Goal: Information Seeking & Learning: Check status

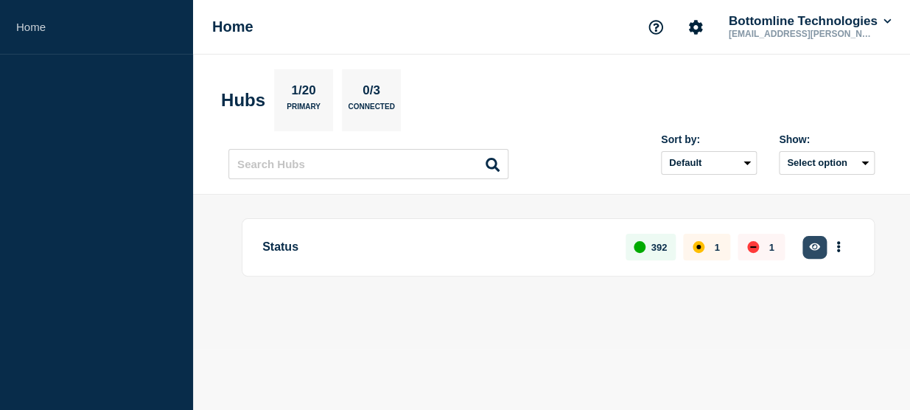
click at [810, 243] on icon "button" at bounding box center [814, 246] width 11 height 7
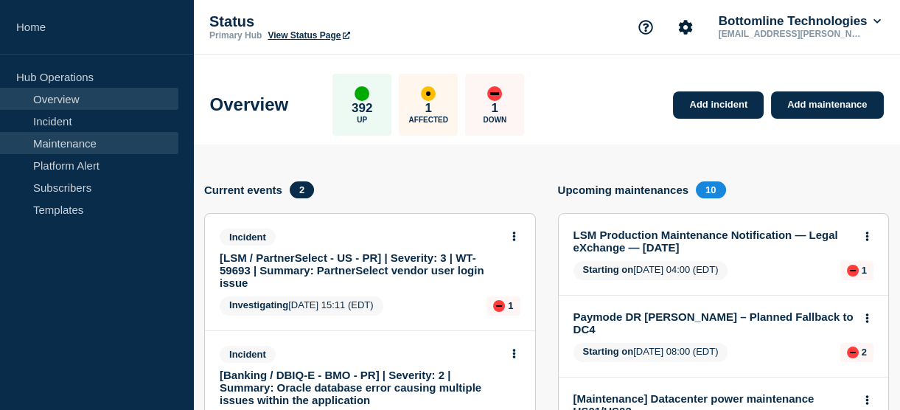
click at [74, 143] on link "Maintenance" at bounding box center [89, 143] width 178 height 22
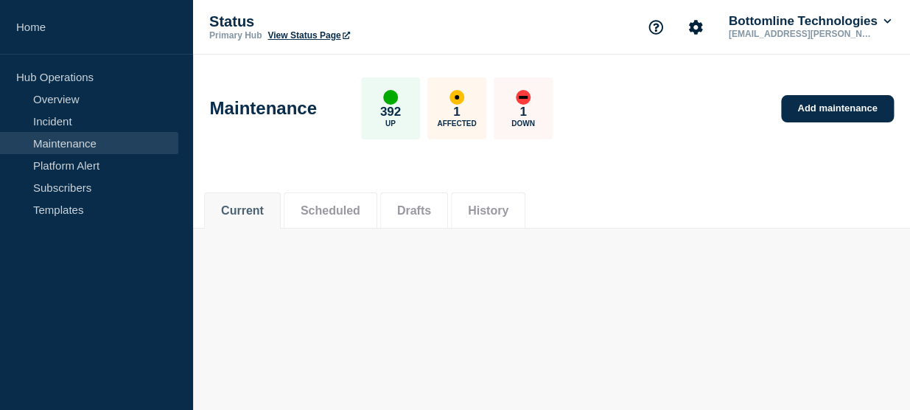
click at [74, 143] on link "Maintenance" at bounding box center [89, 143] width 178 height 22
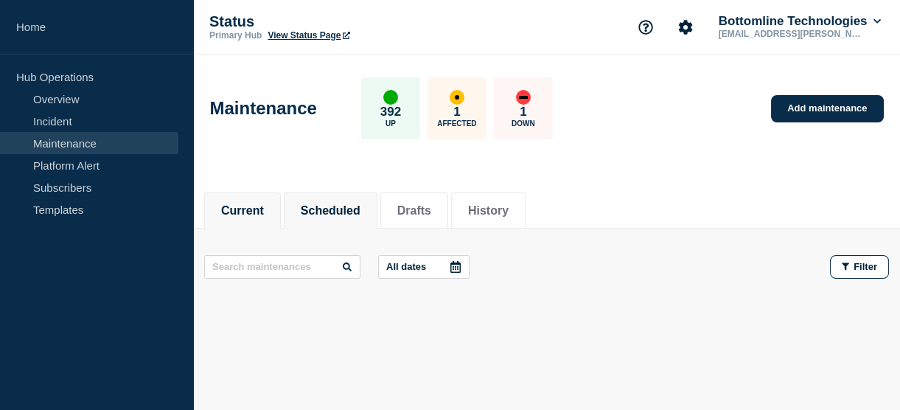
click at [359, 217] on li "Scheduled" at bounding box center [331, 210] width 94 height 36
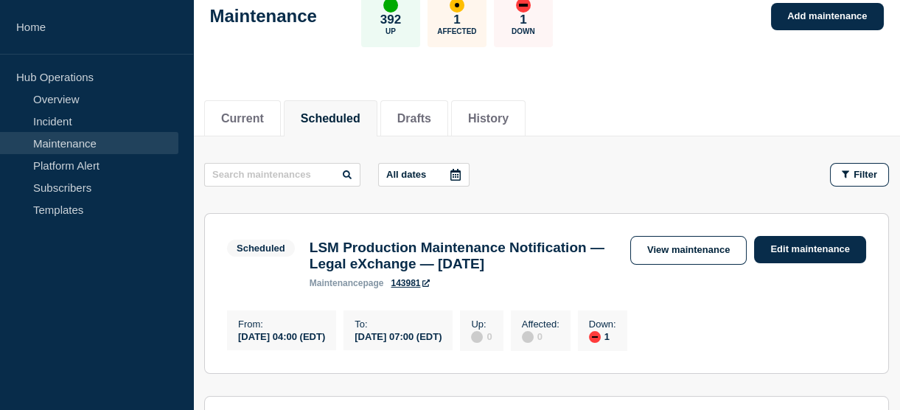
scroll to position [99, 0]
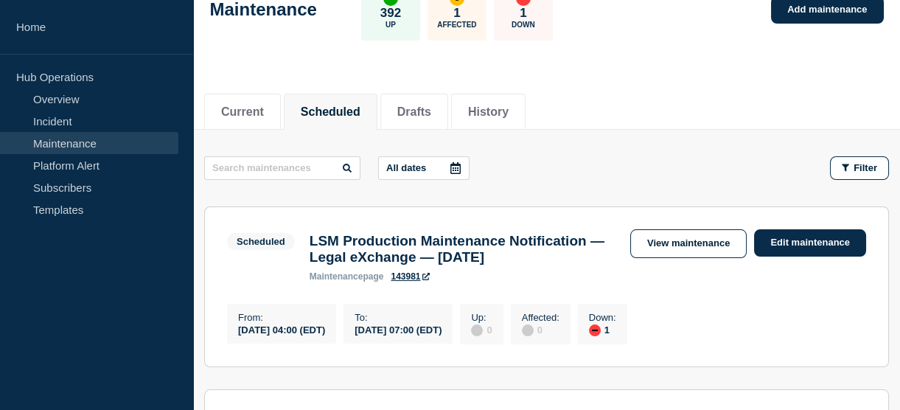
click at [453, 162] on icon at bounding box center [455, 168] width 12 height 12
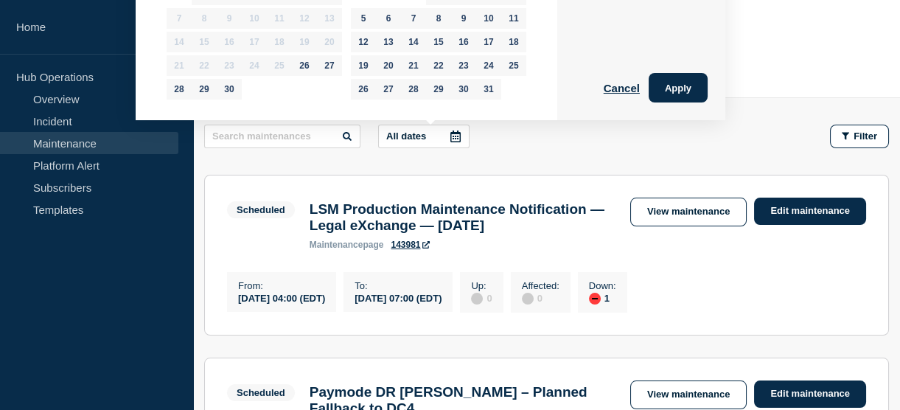
scroll to position [13, 0]
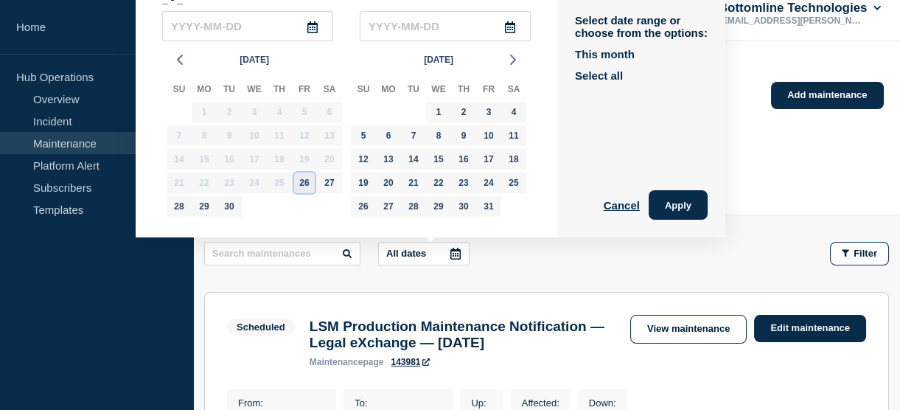
click at [309, 179] on div "26" at bounding box center [304, 182] width 21 height 21
type input "[DATE]"
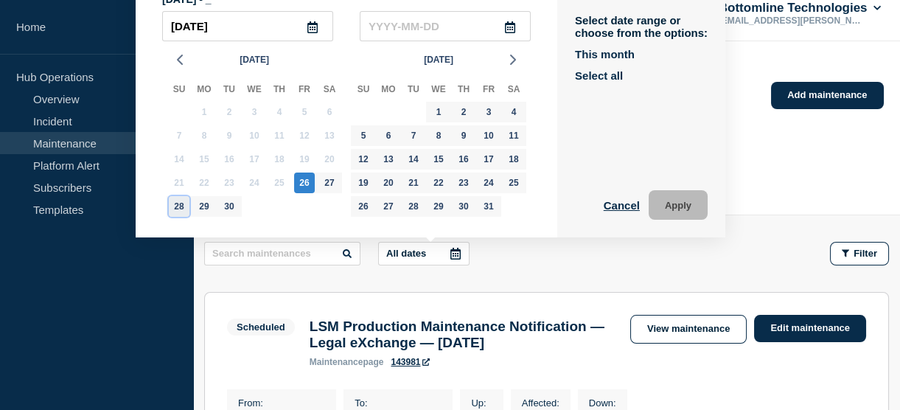
click at [176, 208] on div "28" at bounding box center [179, 206] width 21 height 21
type input "[DATE]"
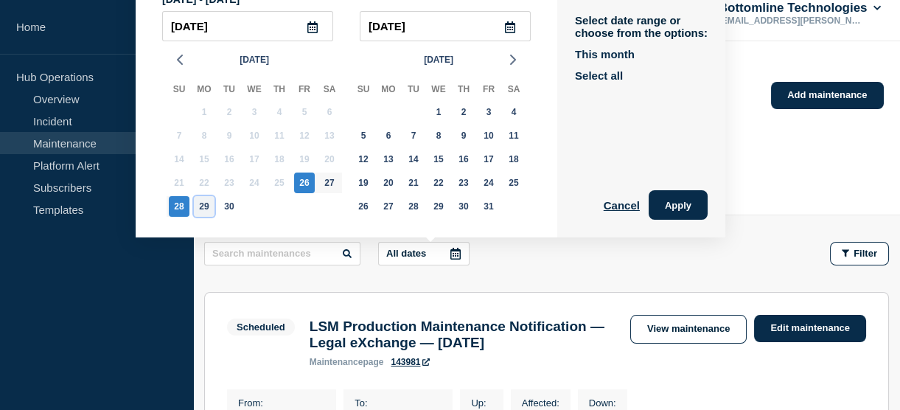
click at [203, 199] on div "29" at bounding box center [204, 206] width 21 height 21
type input "[DATE]"
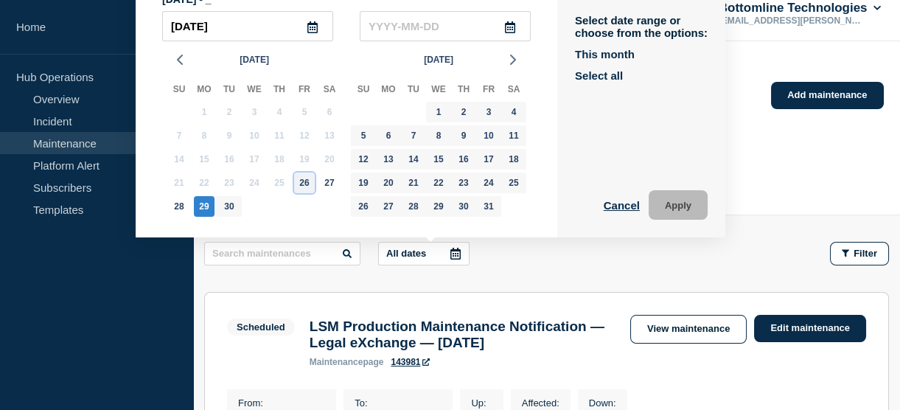
click at [307, 181] on div "26" at bounding box center [304, 182] width 21 height 21
type input "[DATE]"
click at [677, 202] on button "Apply" at bounding box center [677, 204] width 59 height 29
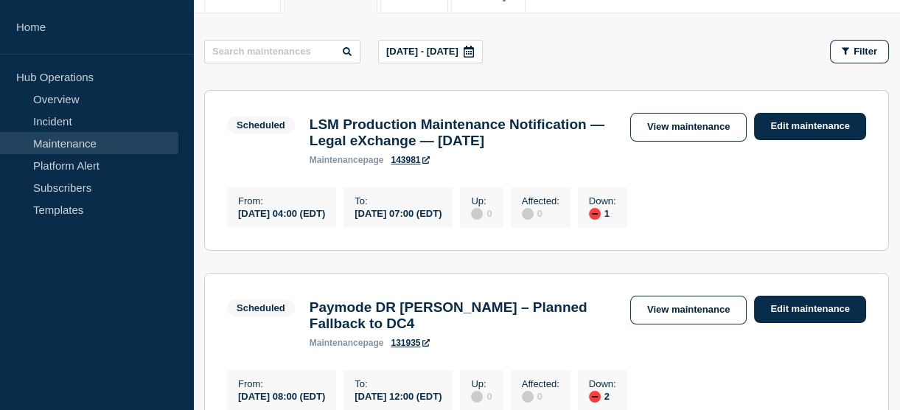
scroll to position [220, 0]
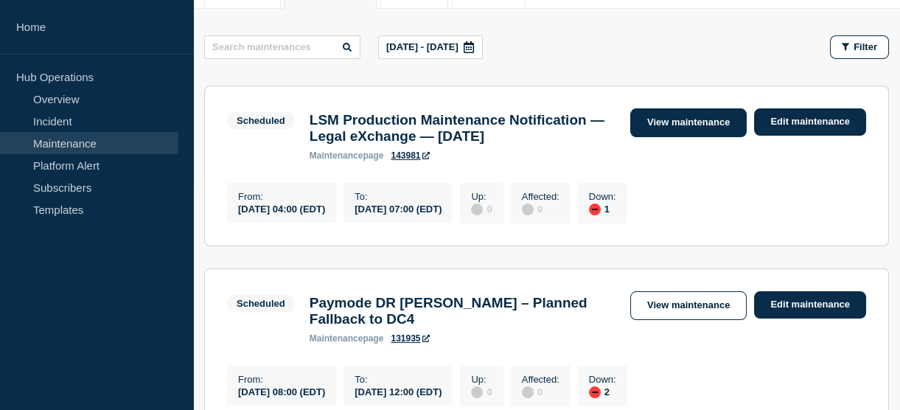
click at [666, 119] on link "View maintenance" at bounding box center [688, 122] width 116 height 29
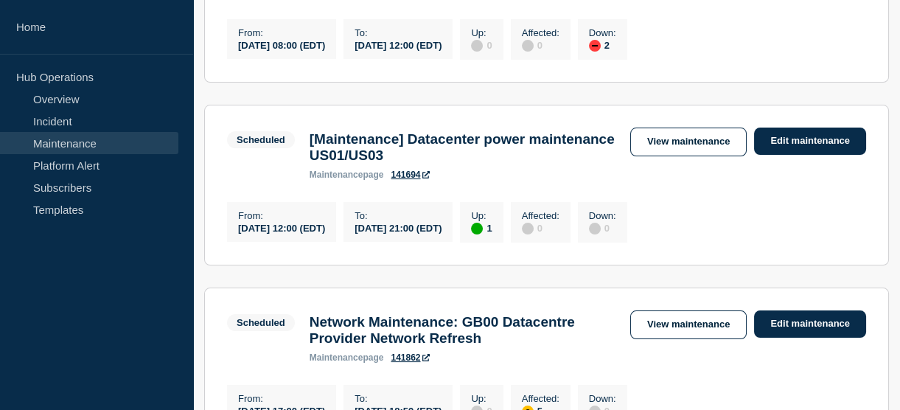
scroll to position [608, 0]
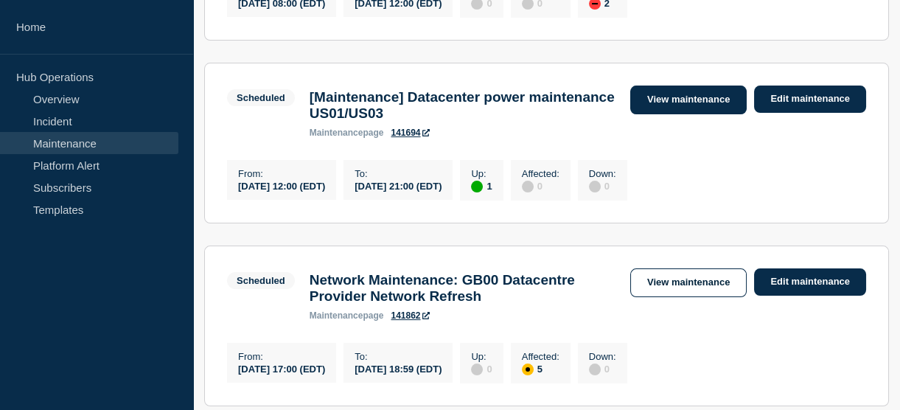
click at [662, 114] on link "View maintenance" at bounding box center [688, 99] width 116 height 29
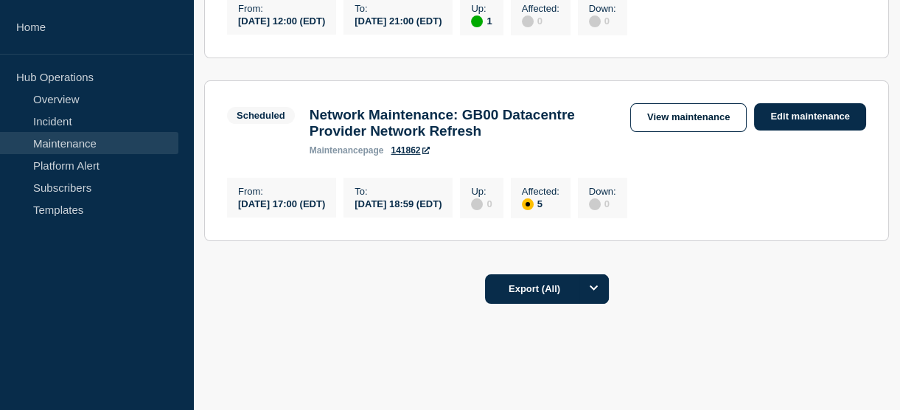
scroll to position [774, 0]
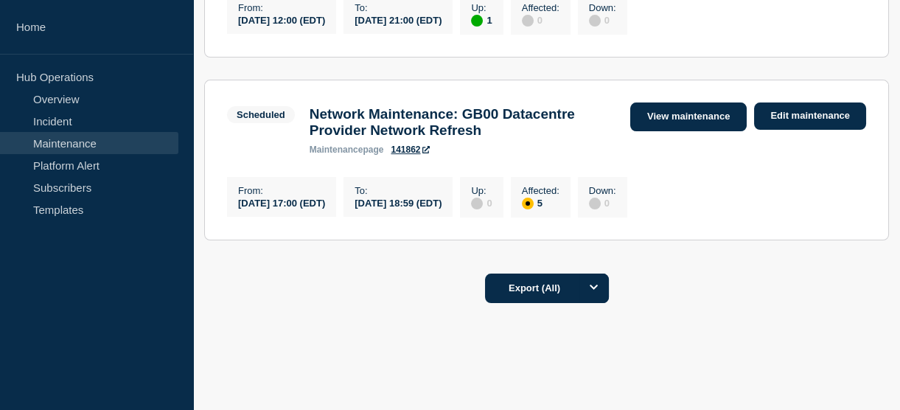
click at [671, 131] on link "View maintenance" at bounding box center [688, 116] width 116 height 29
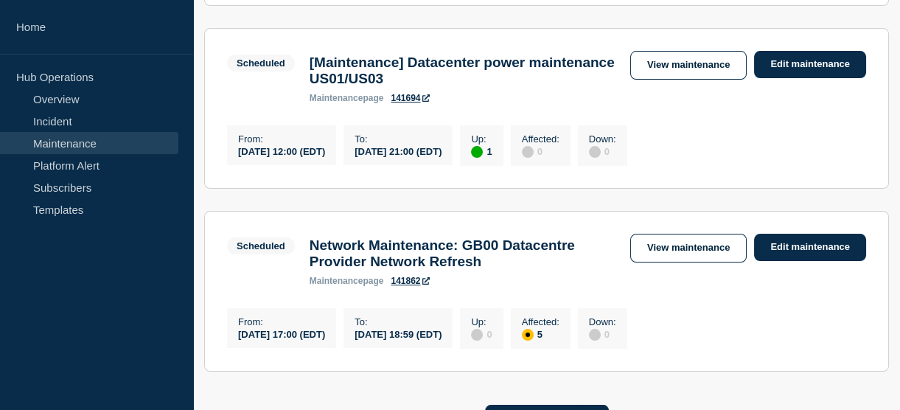
scroll to position [658, 0]
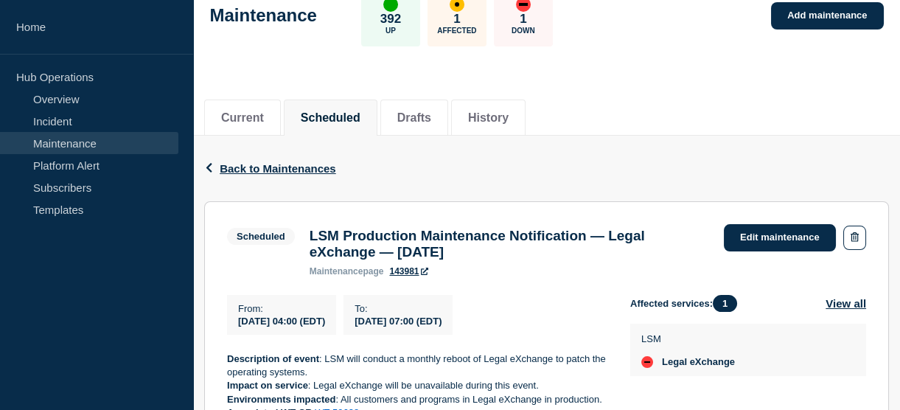
scroll to position [69, 0]
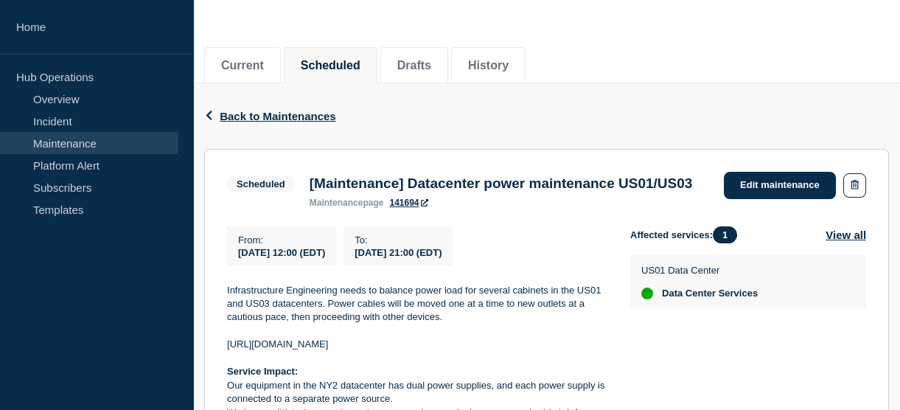
scroll to position [140, 0]
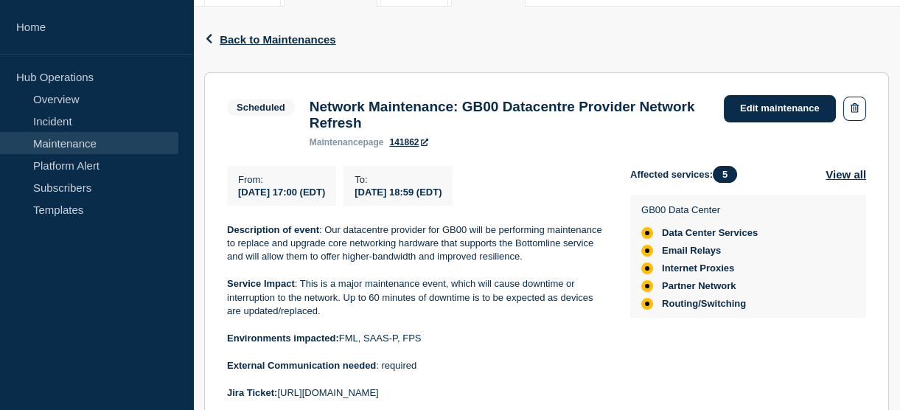
scroll to position [249, 0]
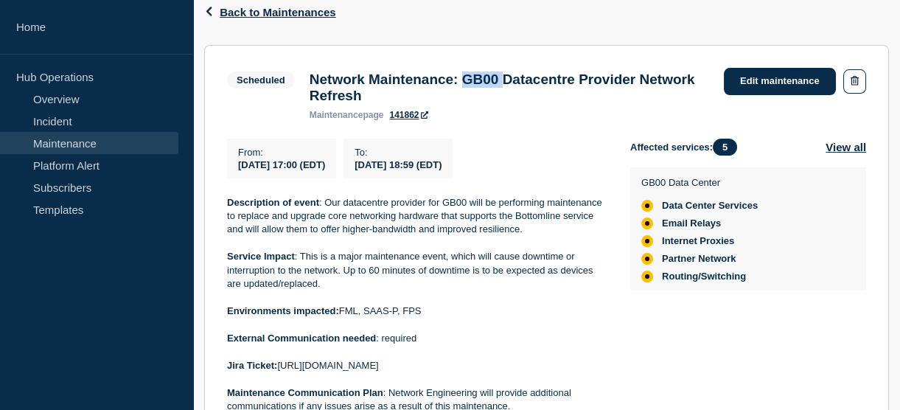
drag, startPoint x: 489, startPoint y: 80, endPoint x: 535, endPoint y: 82, distance: 45.7
click at [535, 82] on h3 "Network Maintenance: GB00 Datacentre Provider Network Refresh" at bounding box center [508, 87] width 399 height 32
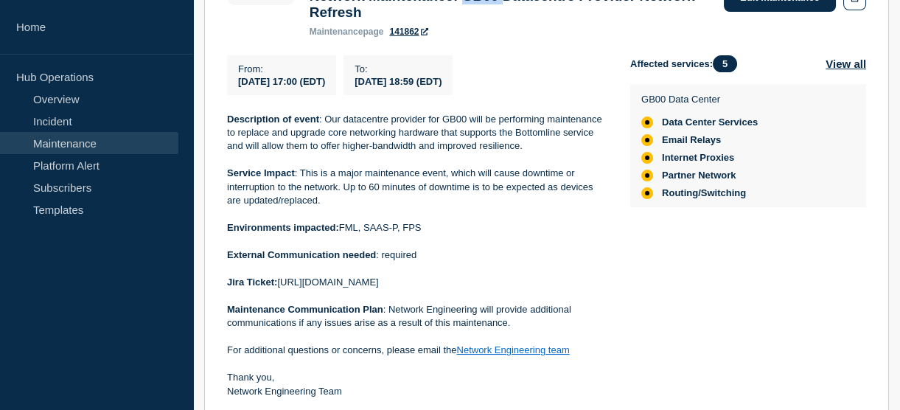
scroll to position [335, 0]
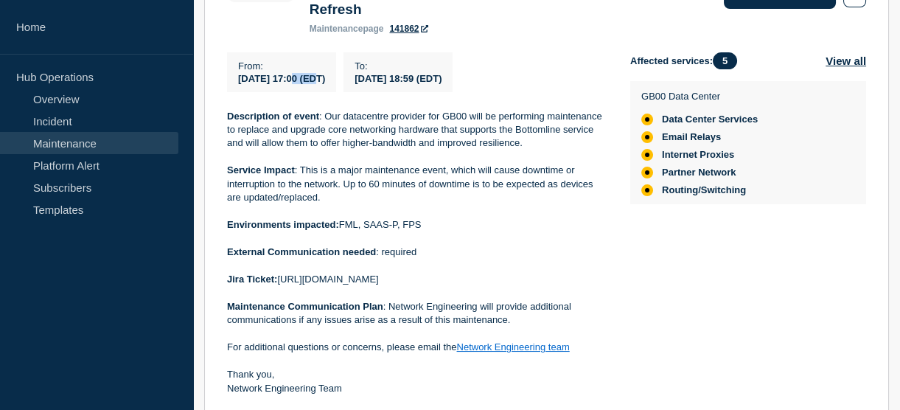
drag, startPoint x: 299, startPoint y: 84, endPoint x: 324, endPoint y: 87, distance: 25.2
click at [324, 84] on span "[DATE] 17:00 (EDT)" at bounding box center [281, 78] width 87 height 11
drag, startPoint x: 302, startPoint y: 175, endPoint x: 452, endPoint y: 181, distance: 150.4
click at [452, 181] on p "Service Impact : This is a major maintenance event, which will cause downtime o…" at bounding box center [416, 184] width 379 height 41
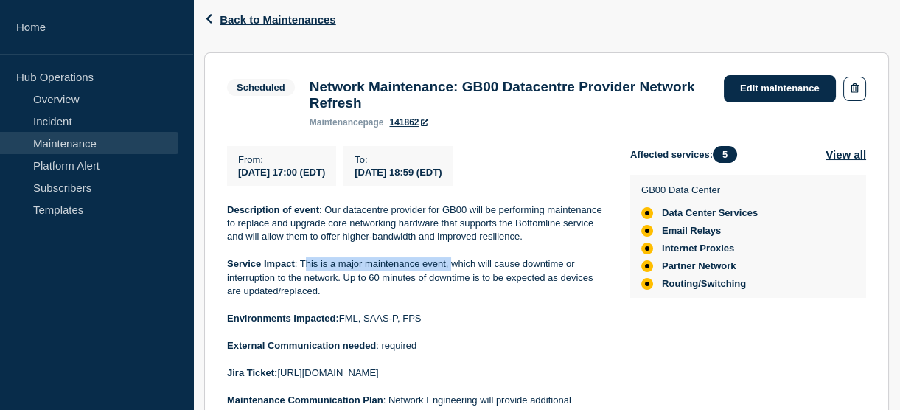
scroll to position [233, 0]
